Goal: Navigation & Orientation: Go to known website

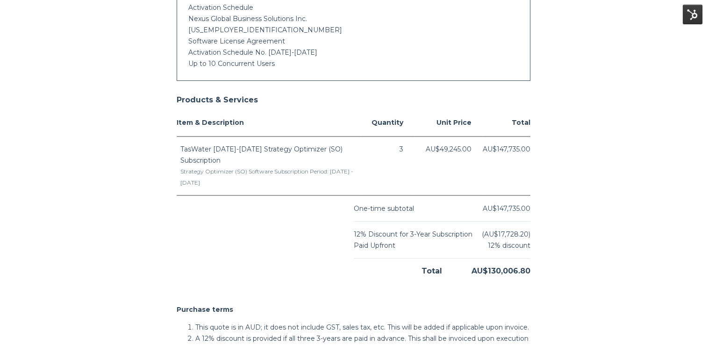
click at [373, 304] on h2 "Purchase terms" at bounding box center [354, 309] width 354 height 11
